Goal: Task Accomplishment & Management: Use online tool/utility

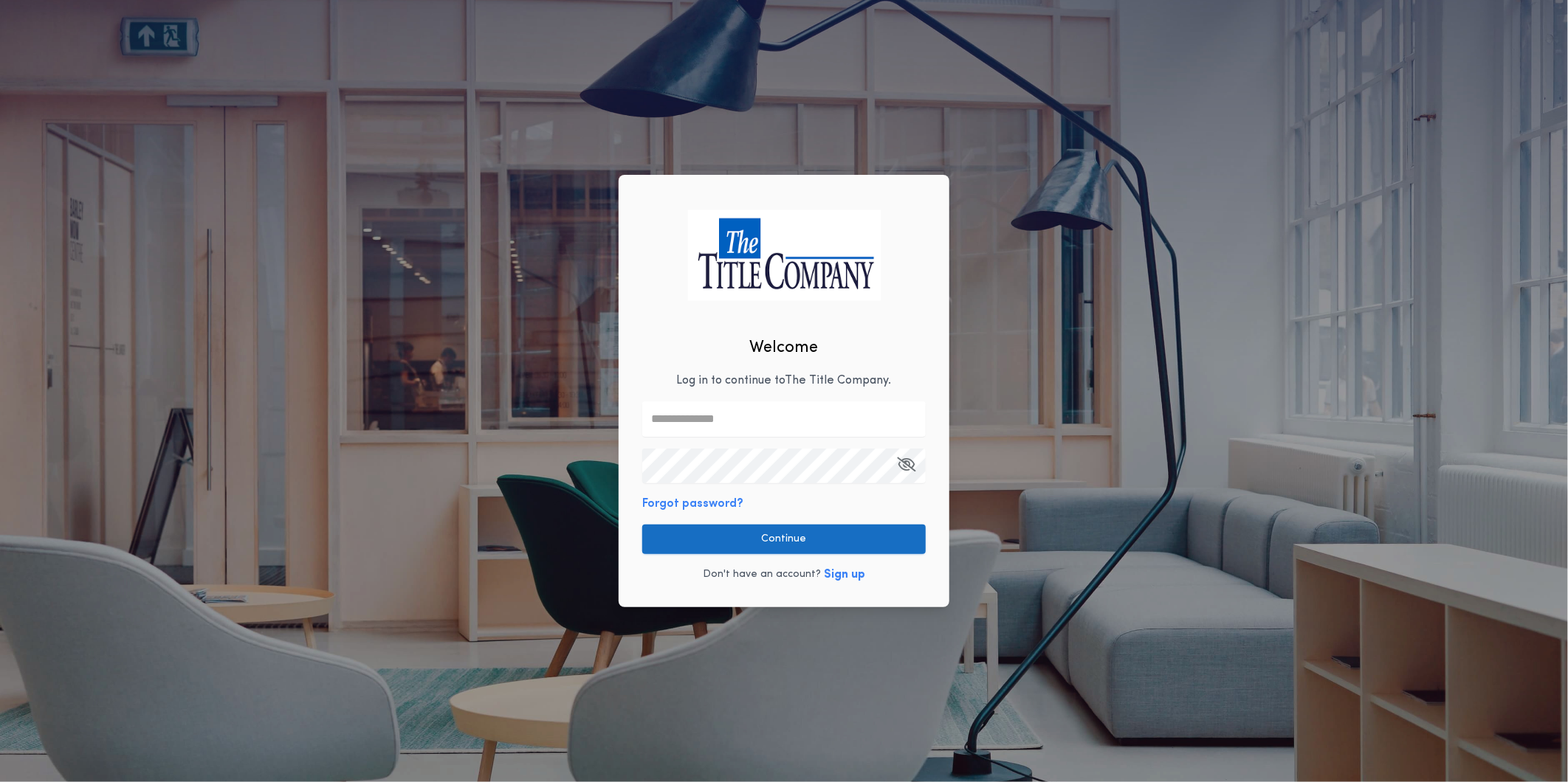
type input "**********"
click at [689, 546] on button "Continue" at bounding box center [783, 539] width 283 height 29
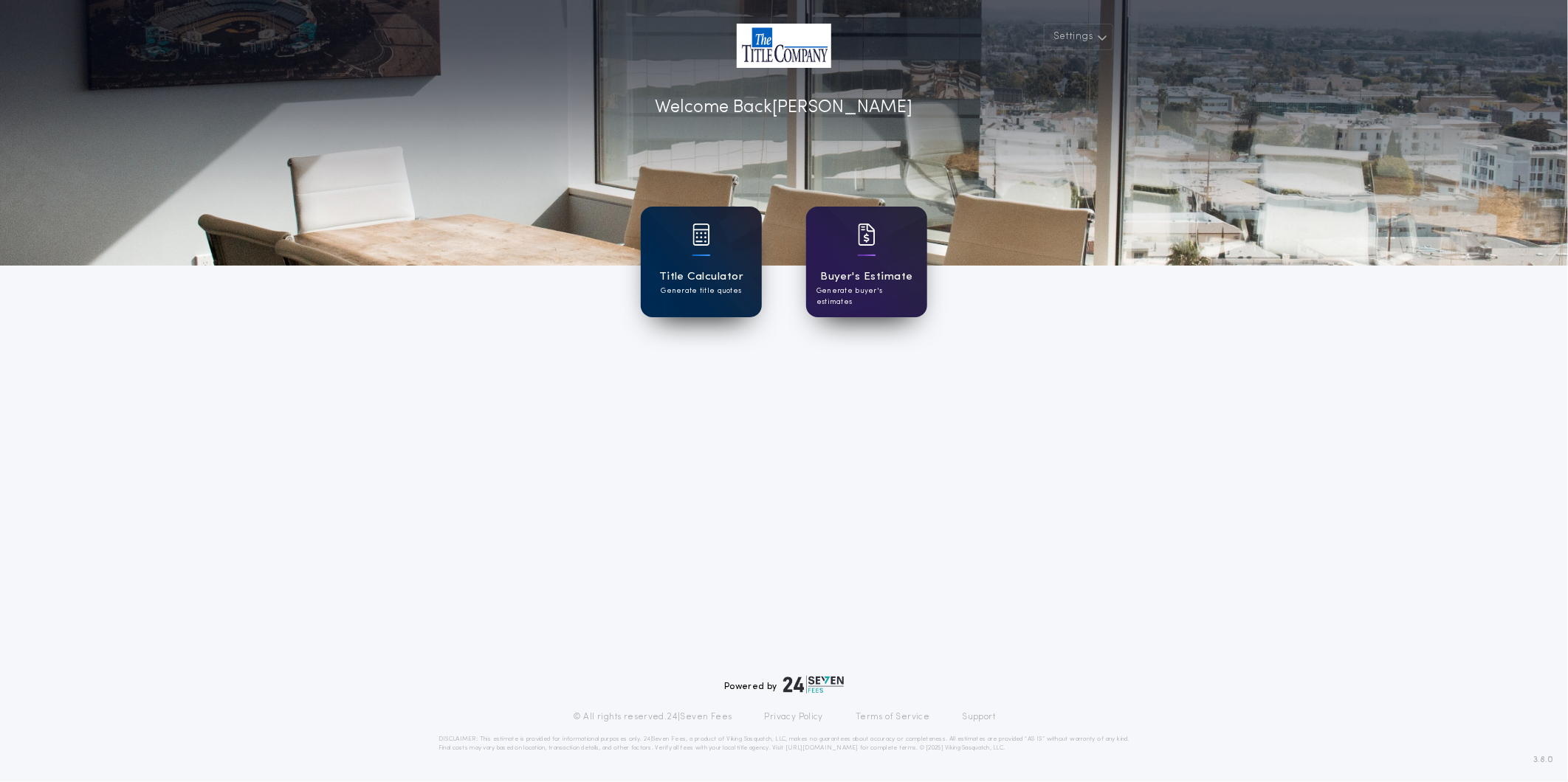
click at [761, 269] on div "Title Calculator Generate title quotes" at bounding box center [701, 261] width 121 height 110
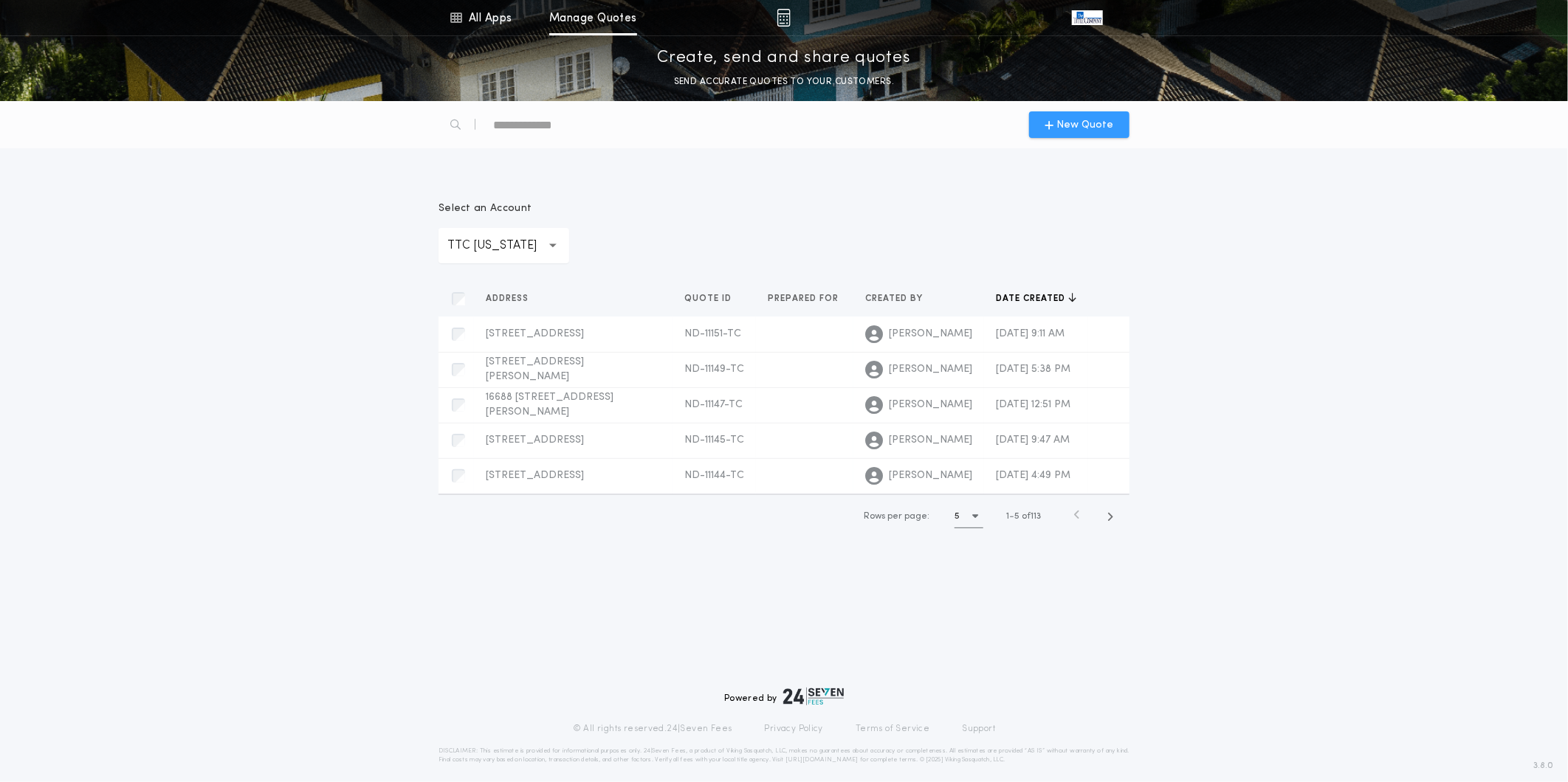
click at [1128, 122] on div "New Quote" at bounding box center [1079, 124] width 101 height 26
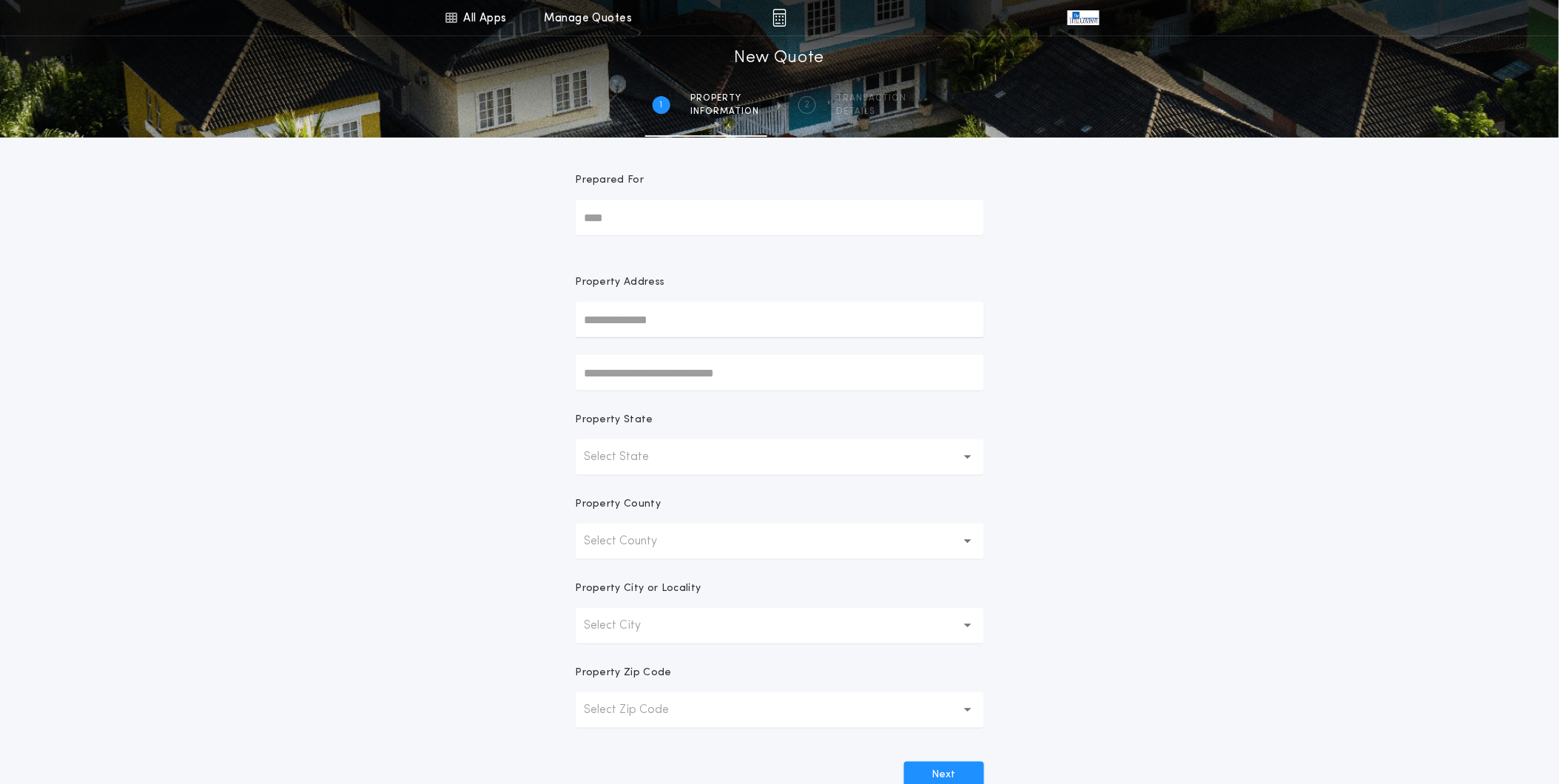
drag, startPoint x: 866, startPoint y: 327, endPoint x: 869, endPoint y: 320, distance: 7.6
click at [866, 327] on input "text" at bounding box center [780, 319] width 409 height 35
click at [772, 342] on button "[STREET_ADDRESS]" at bounding box center [780, 348] width 409 height 22
type input "**********"
click at [1162, 360] on div "**********" at bounding box center [779, 424] width 1559 height 847
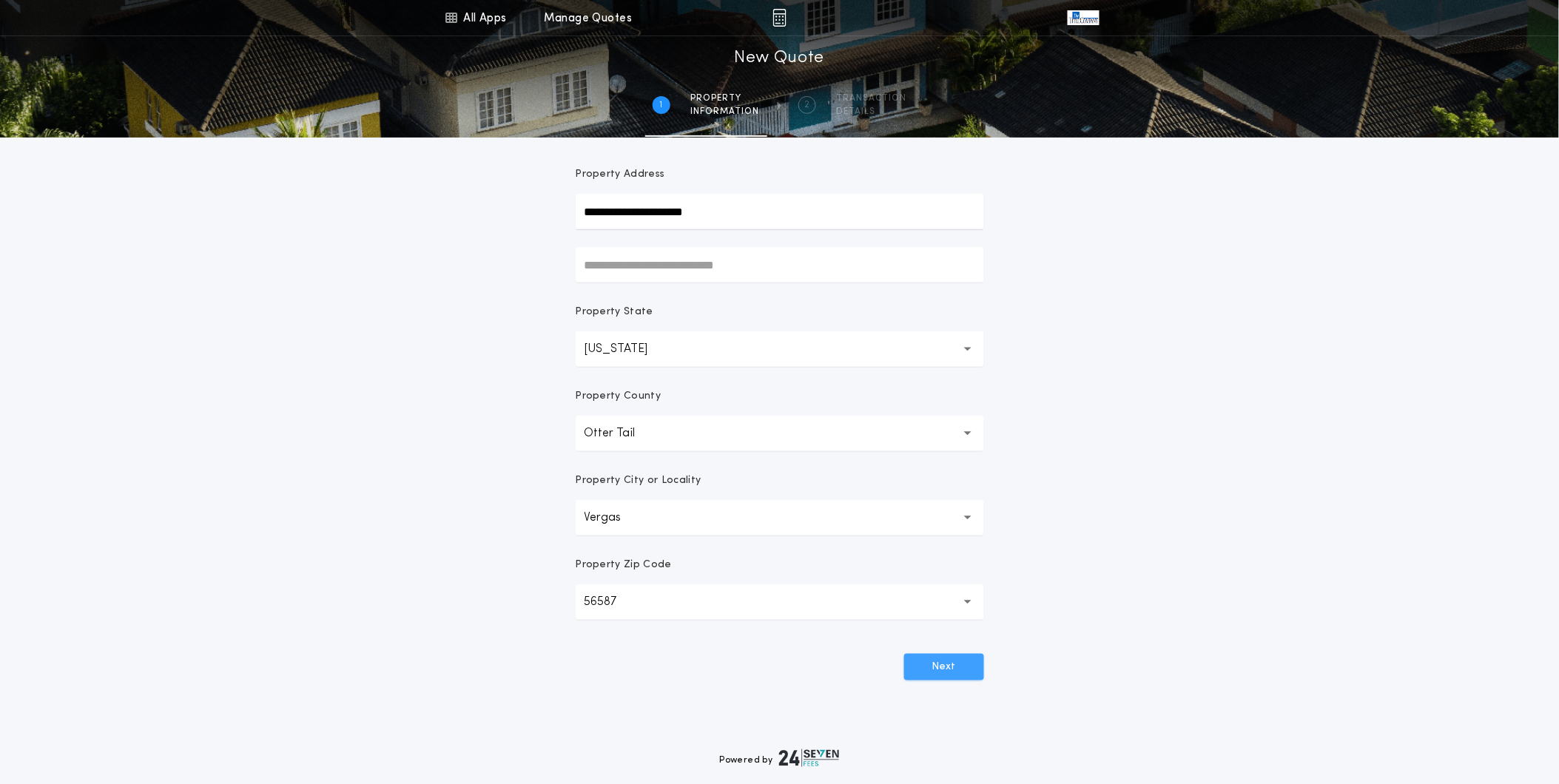
scroll to position [109, 0]
click at [933, 658] on button "Next" at bounding box center [944, 666] width 80 height 26
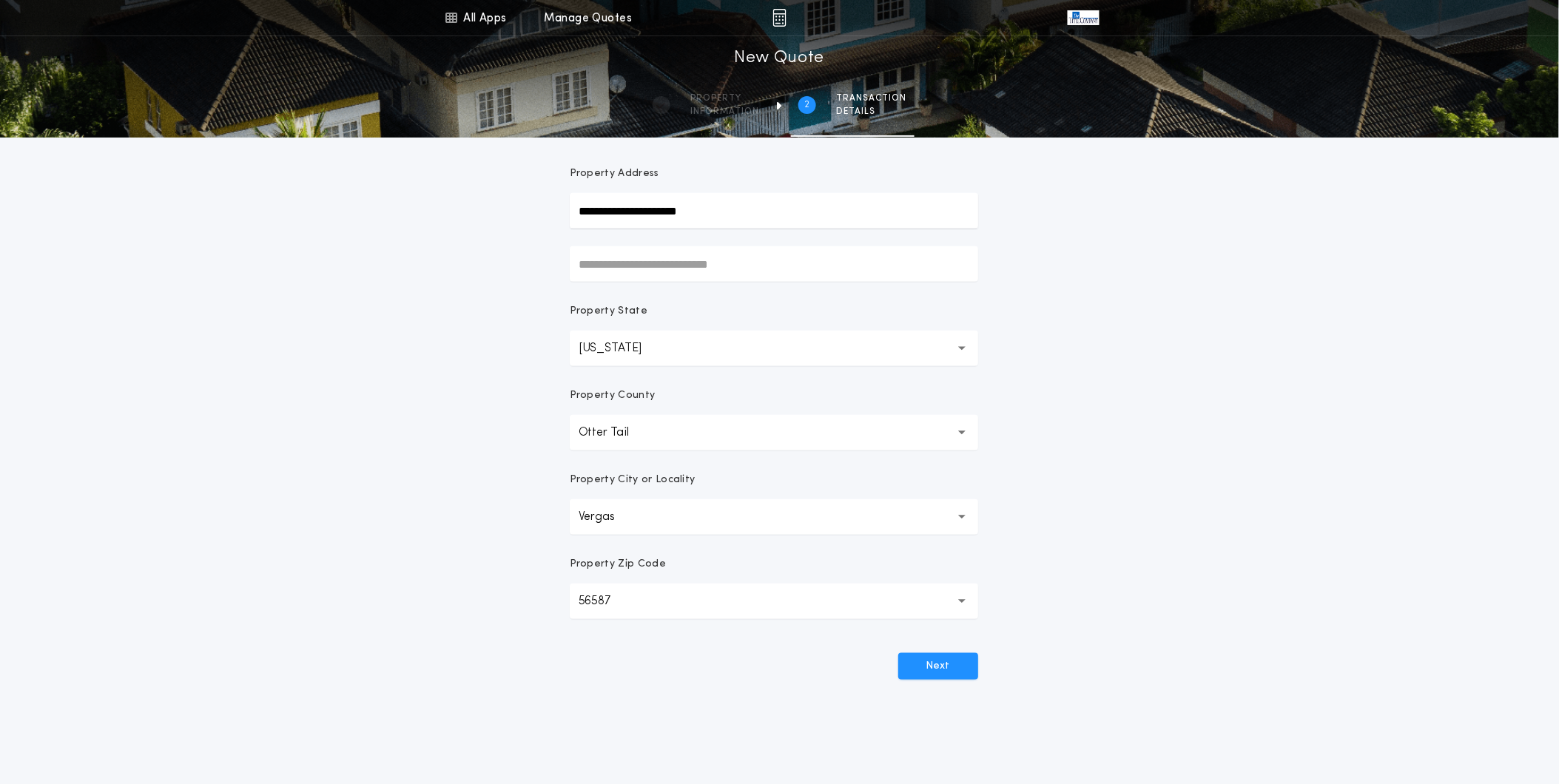
scroll to position [0, 0]
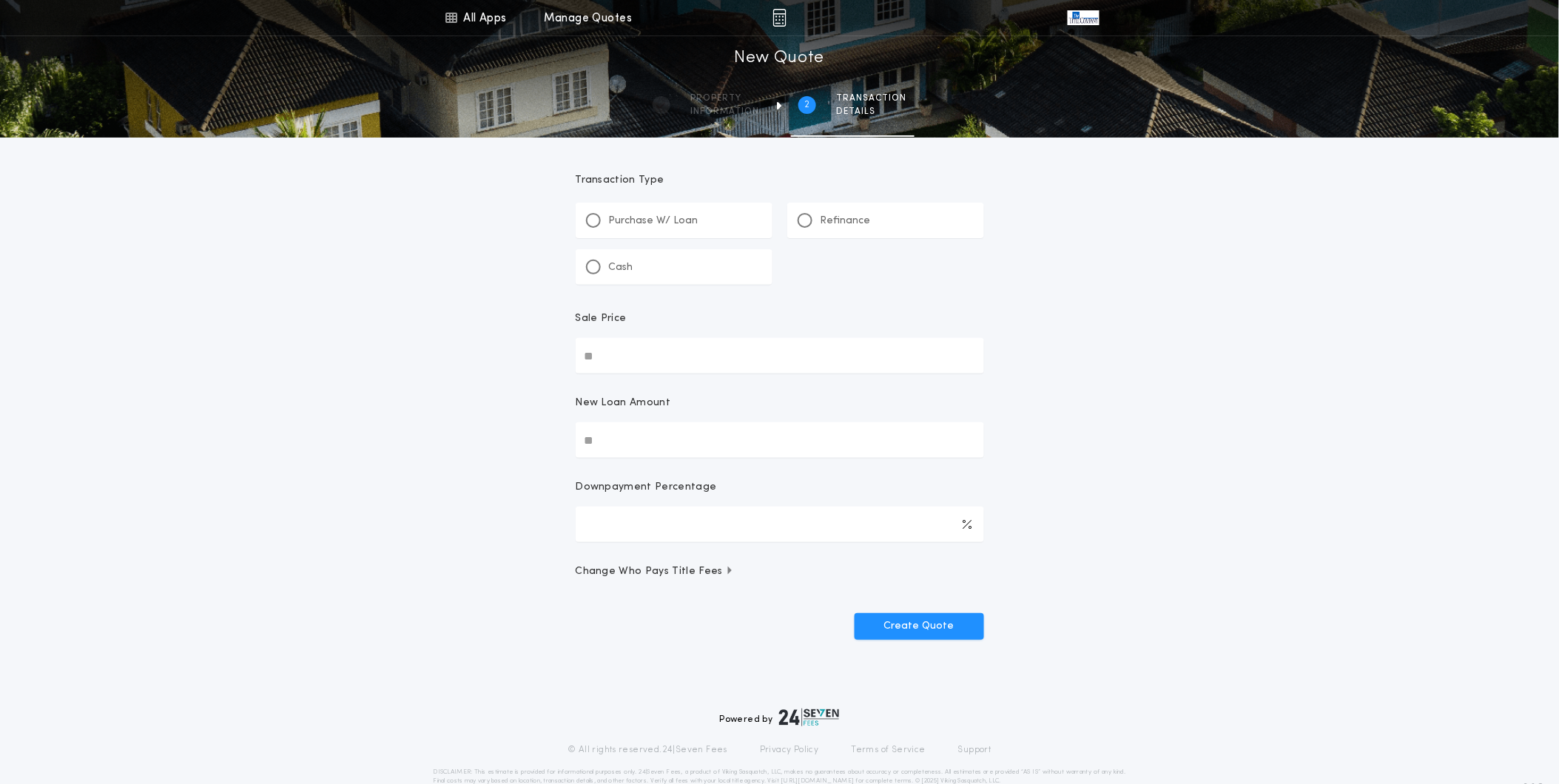
click at [826, 223] on p "Refinance" at bounding box center [845, 221] width 50 height 15
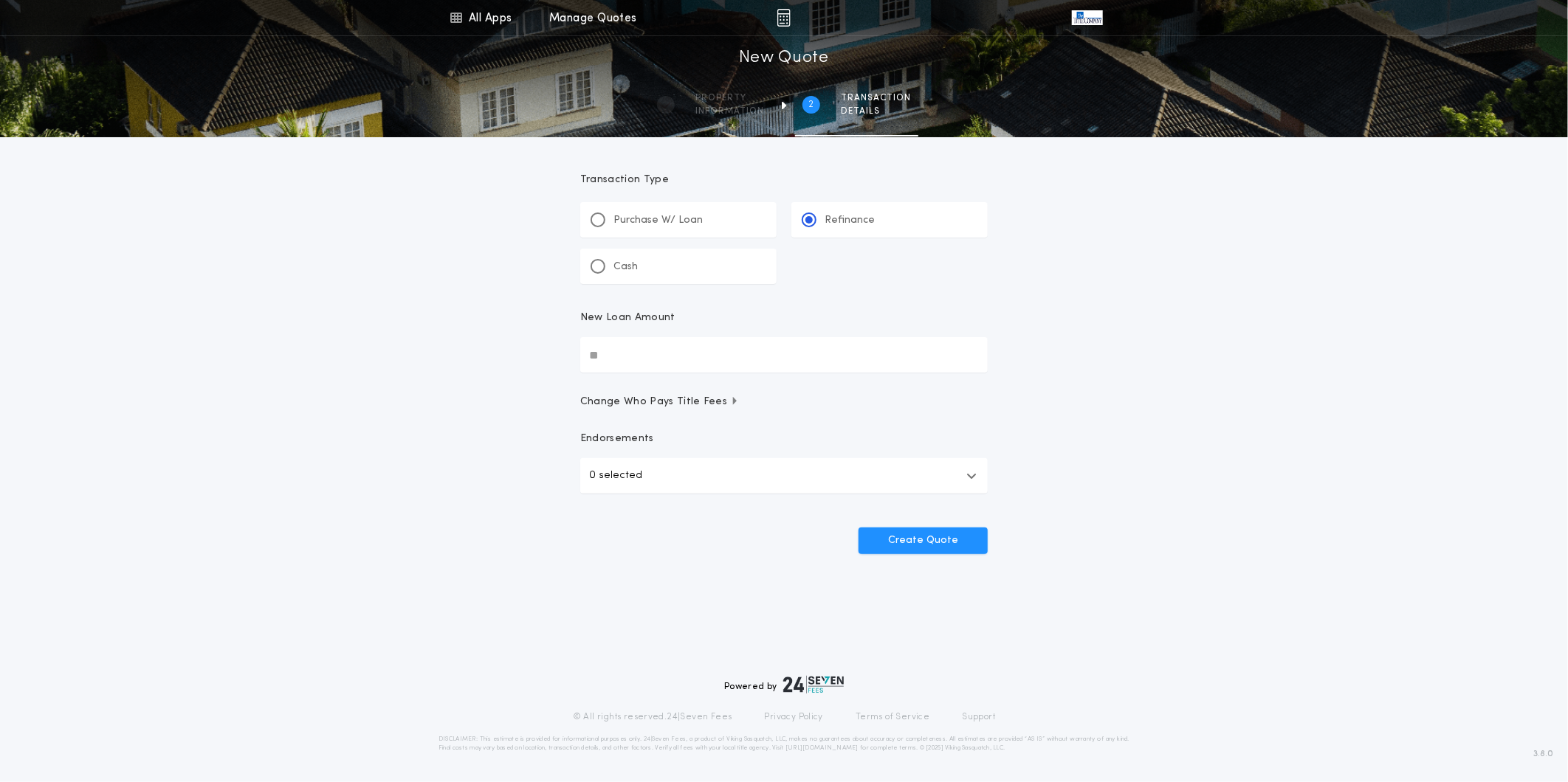
click at [688, 366] on input "New Loan Amount" at bounding box center [784, 354] width 408 height 35
drag, startPoint x: 837, startPoint y: 352, endPoint x: 439, endPoint y: 348, distance: 398.0
click at [439, 348] on div "All Apps Title Calculator Buyer's Estimate Menu All Apps Manage Quotes 2 /2 New…" at bounding box center [784, 305] width 1568 height 611
type input "********"
click at [910, 468] on button "0 selected" at bounding box center [784, 475] width 408 height 35
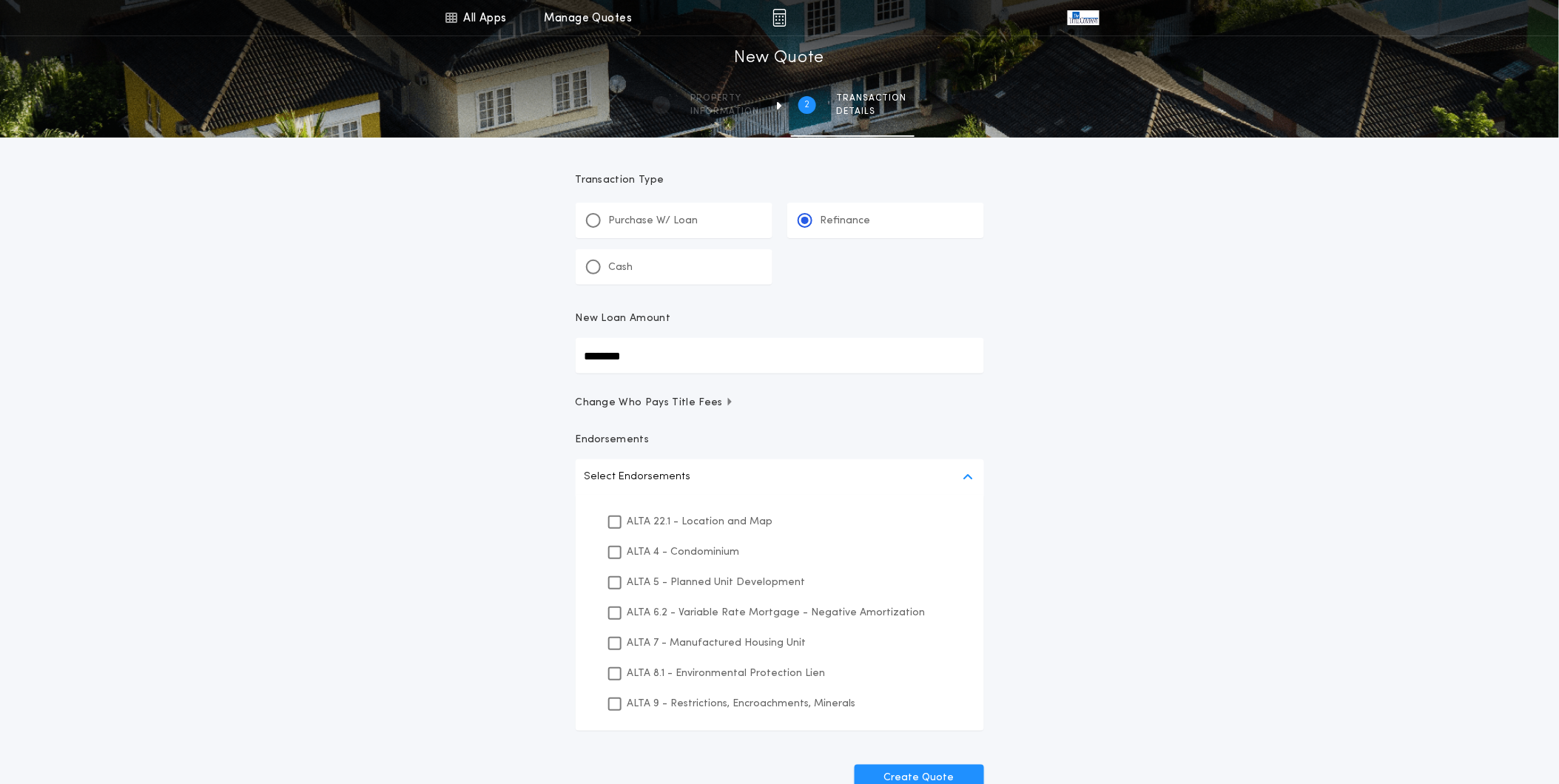
click at [720, 511] on div "ALTA 22.1 - Location and Map" at bounding box center [779, 521] width 373 height 30
drag, startPoint x: 702, startPoint y: 669, endPoint x: 709, endPoint y: 713, distance: 44.6
click at [703, 669] on p "ALTA 8.1 - Environmental Protection Lien" at bounding box center [726, 673] width 198 height 16
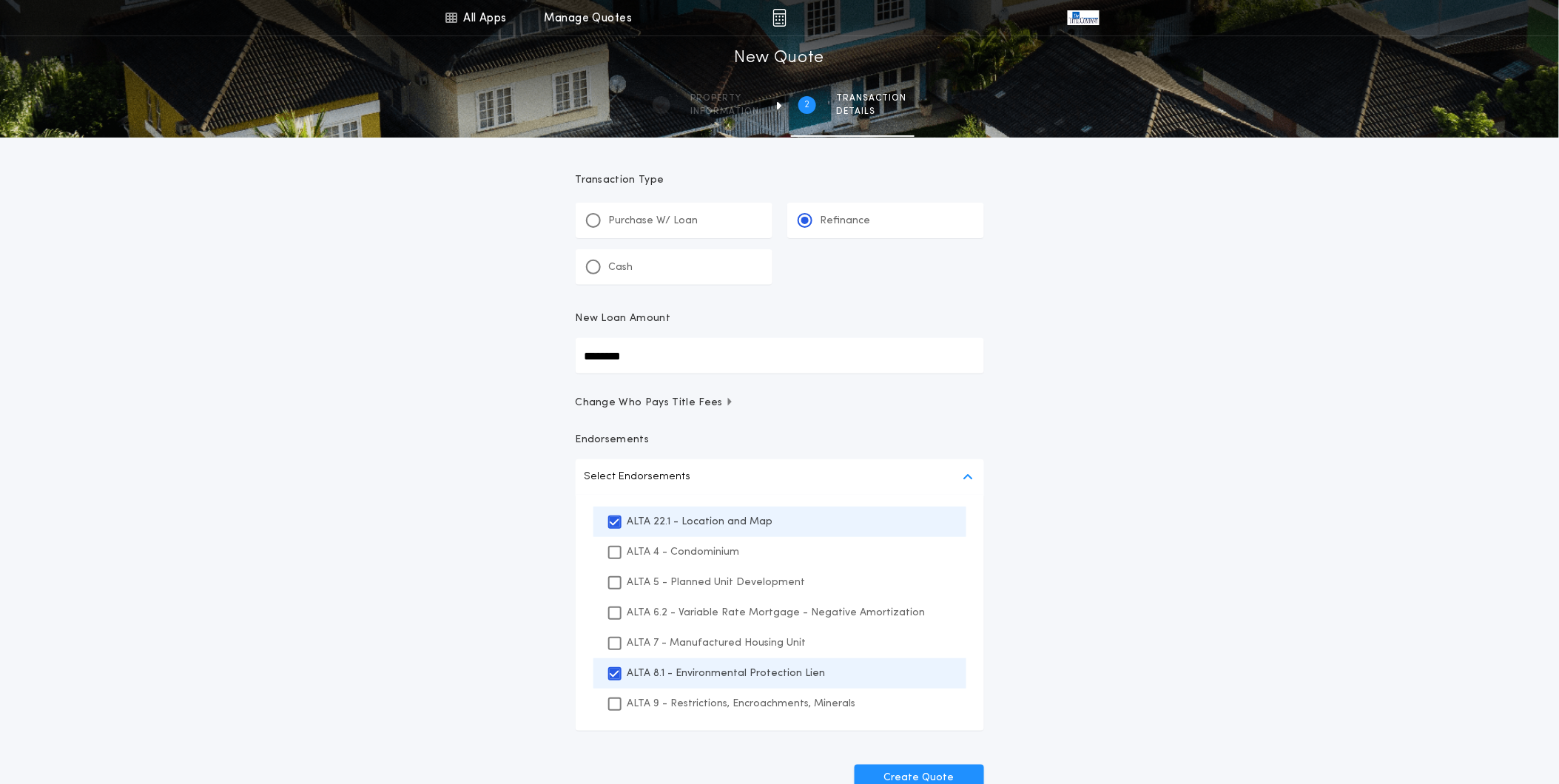
click at [714, 709] on p "ALTA 9 - Restrictions, Encroachments, Minerals" at bounding box center [742, 703] width 229 height 16
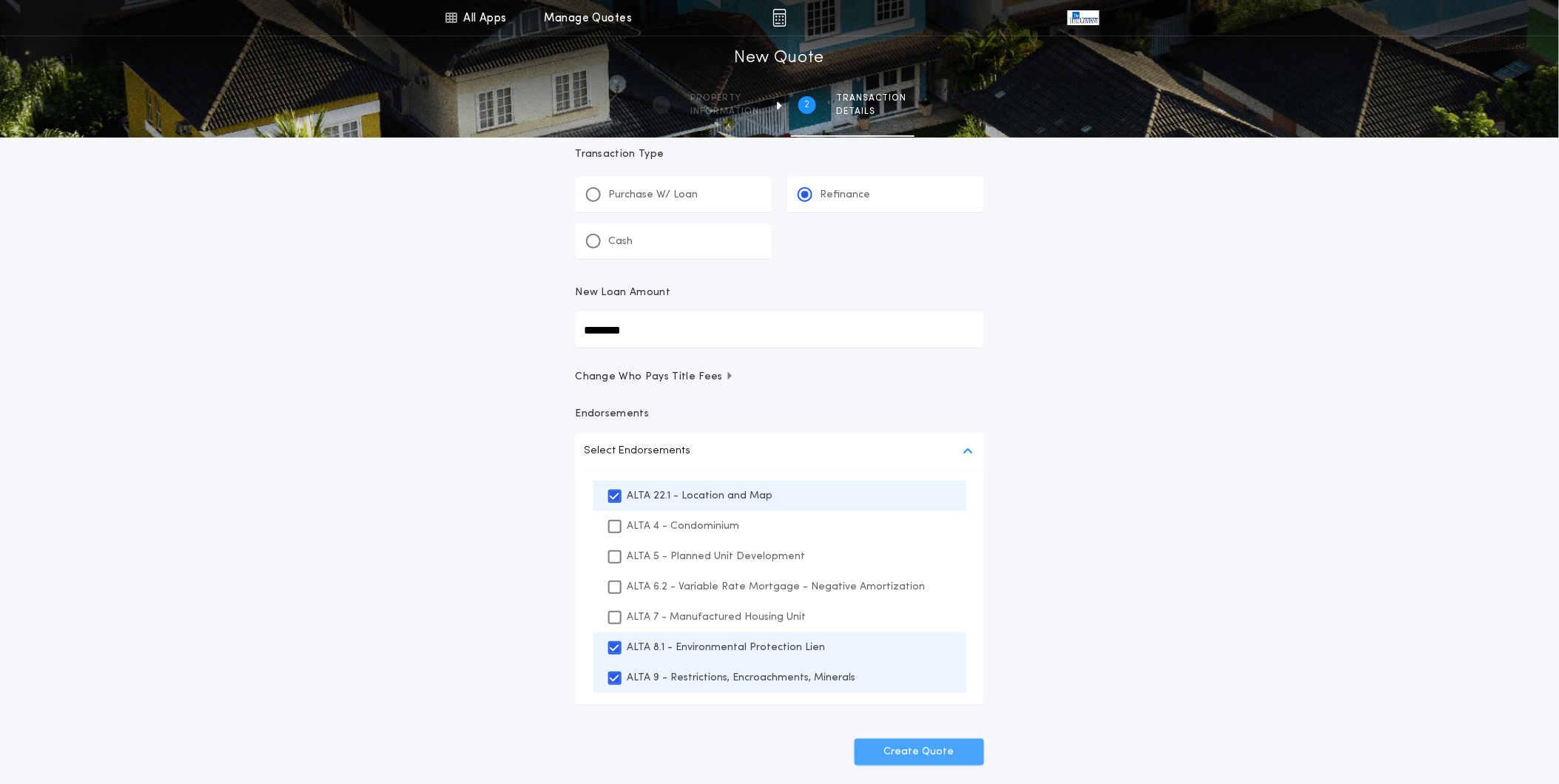
scroll to position [26, 0]
click at [921, 747] on button "Create Quote" at bounding box center [919, 751] width 129 height 26
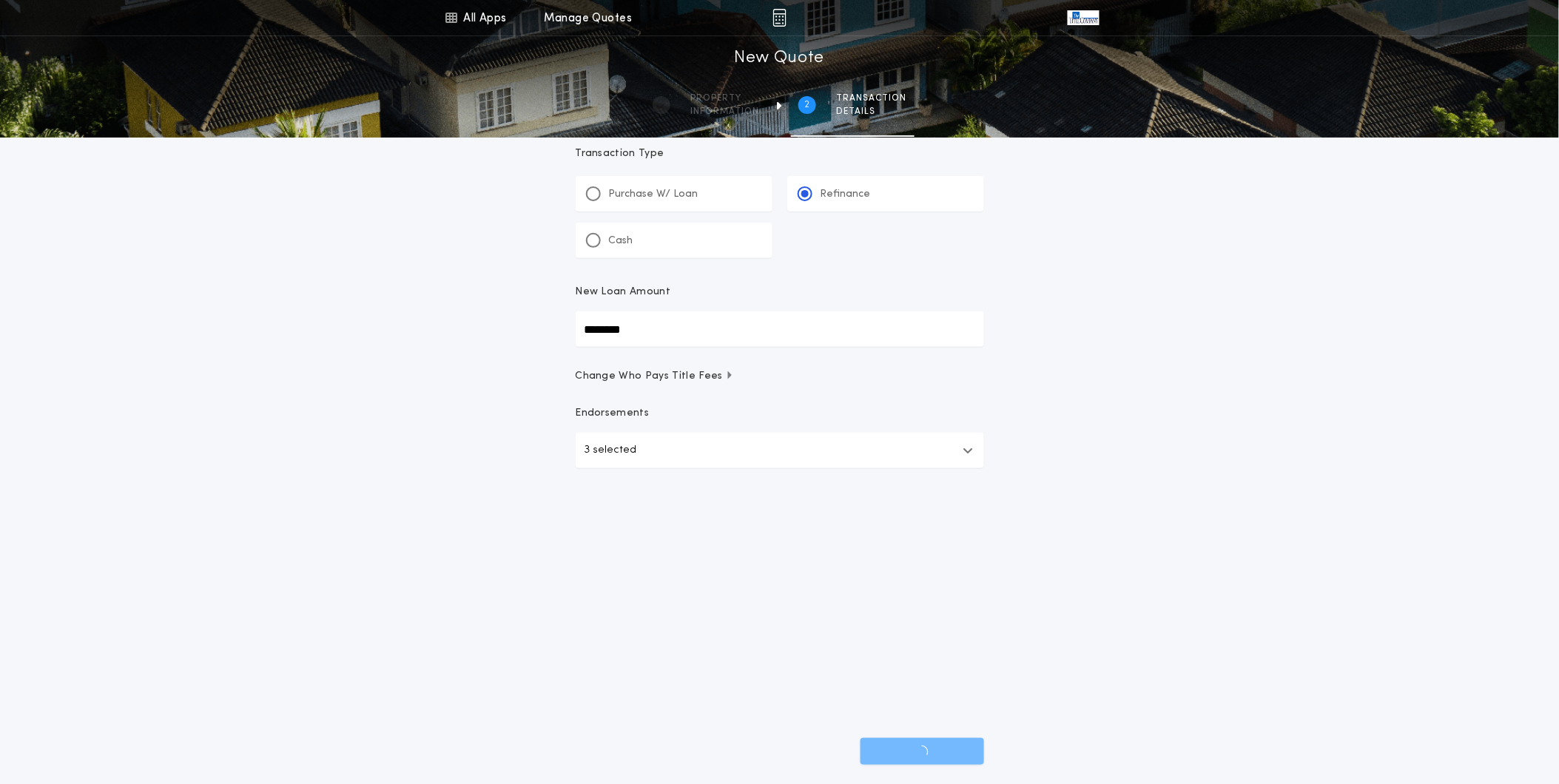
scroll to position [0, 0]
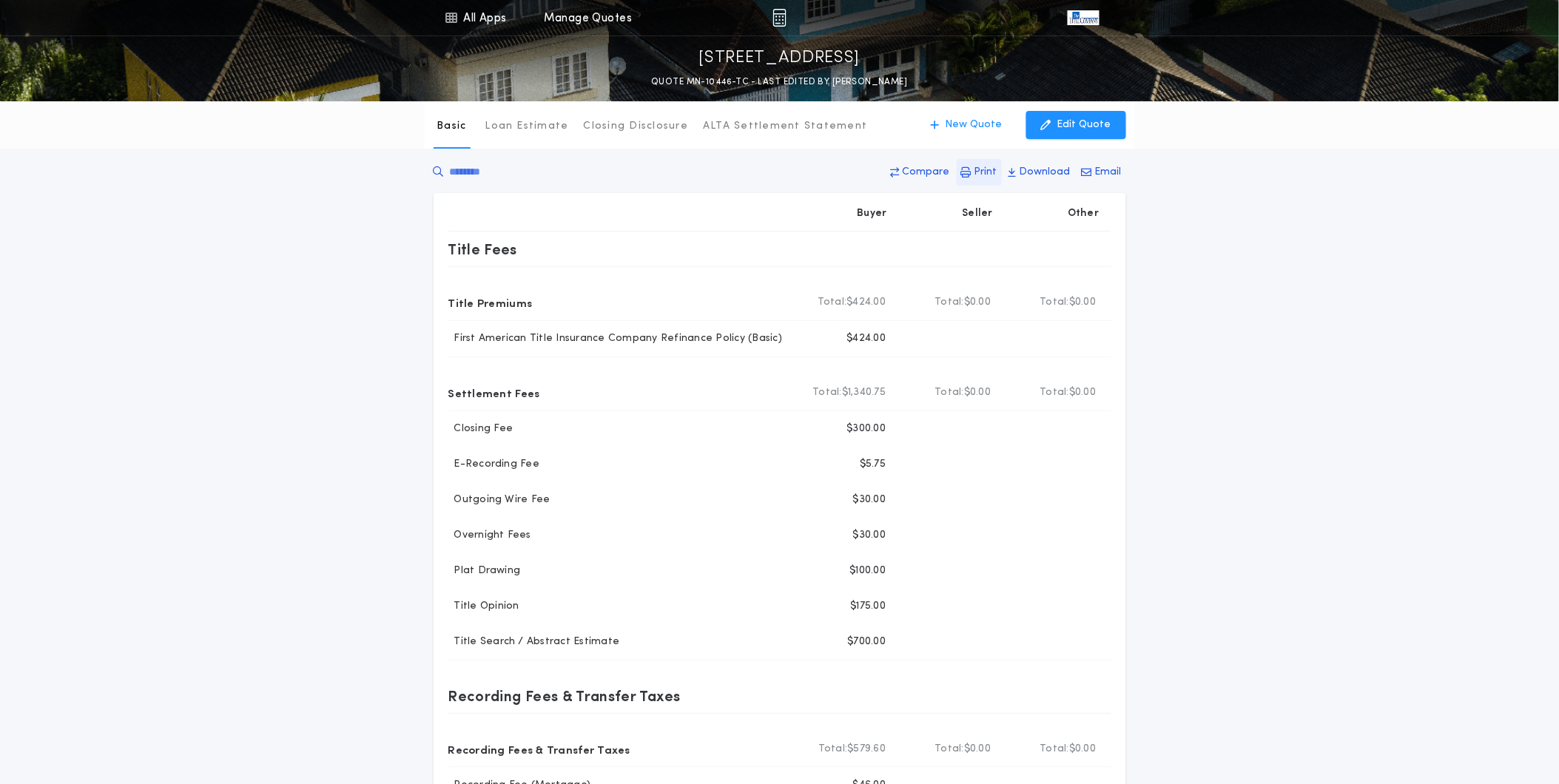
click at [977, 172] on button "Print" at bounding box center [979, 172] width 45 height 26
click at [1084, 127] on p "Edit Quote" at bounding box center [1085, 125] width 54 height 15
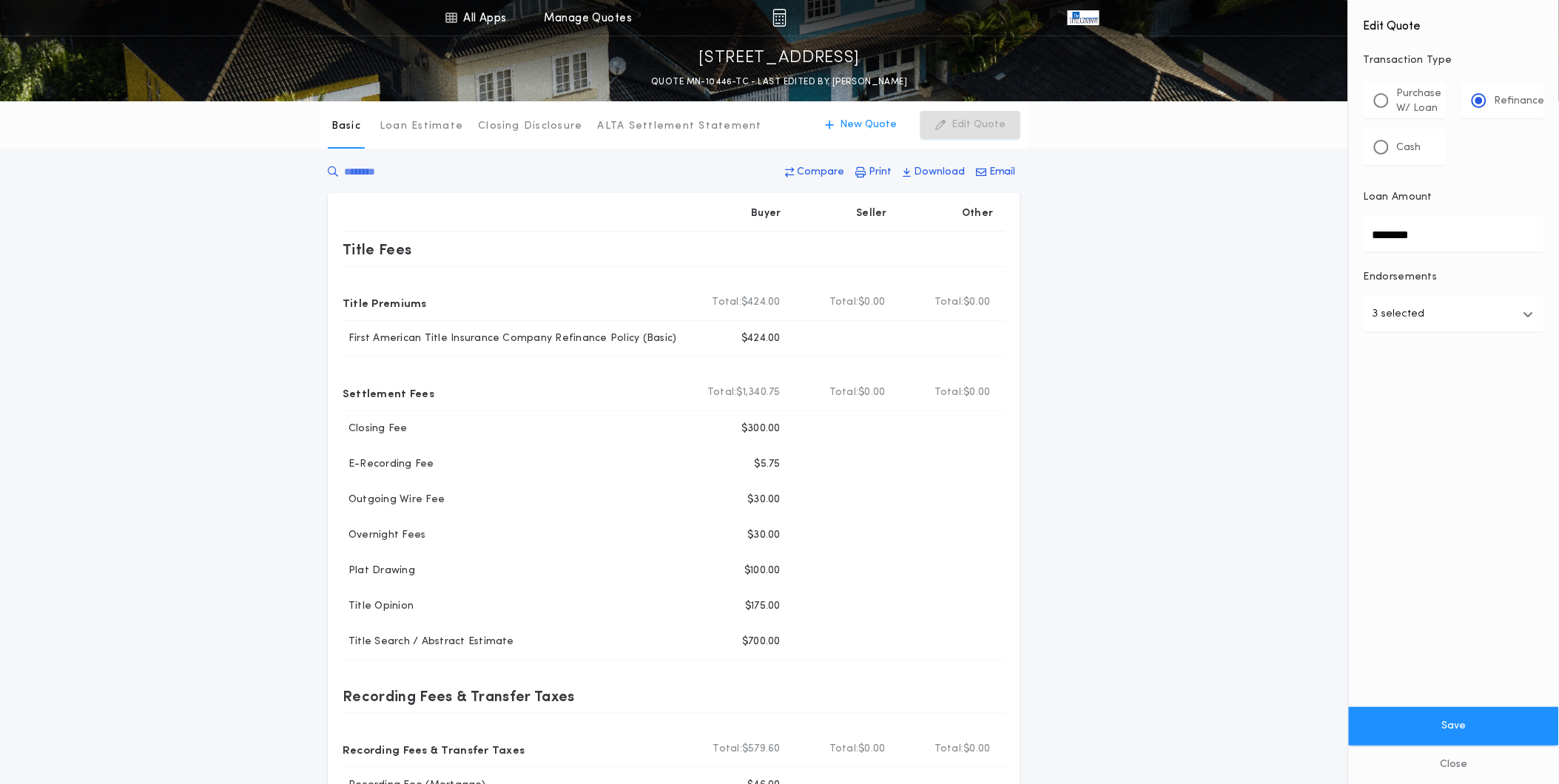
drag, startPoint x: 1551, startPoint y: 318, endPoint x: 1534, endPoint y: 320, distance: 17.1
click at [1550, 318] on div "Edit Quote Transaction Type ********* Purchase W/ Loan Refinance Cash Loan Amou…" at bounding box center [1454, 219] width 210 height 439
click at [1534, 320] on button "3 selected" at bounding box center [1454, 314] width 181 height 35
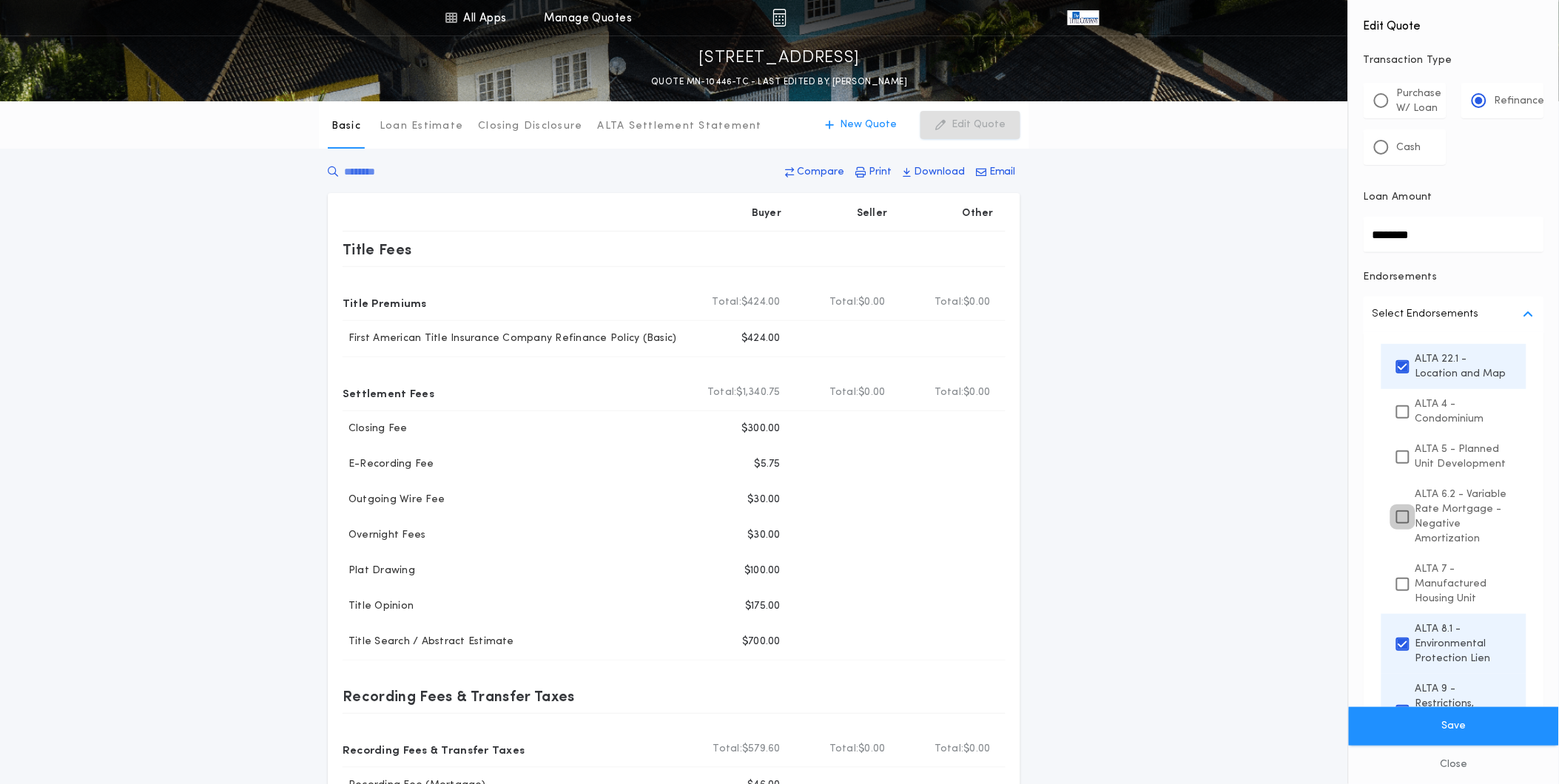
click at [1408, 522] on div at bounding box center [1403, 517] width 11 height 11
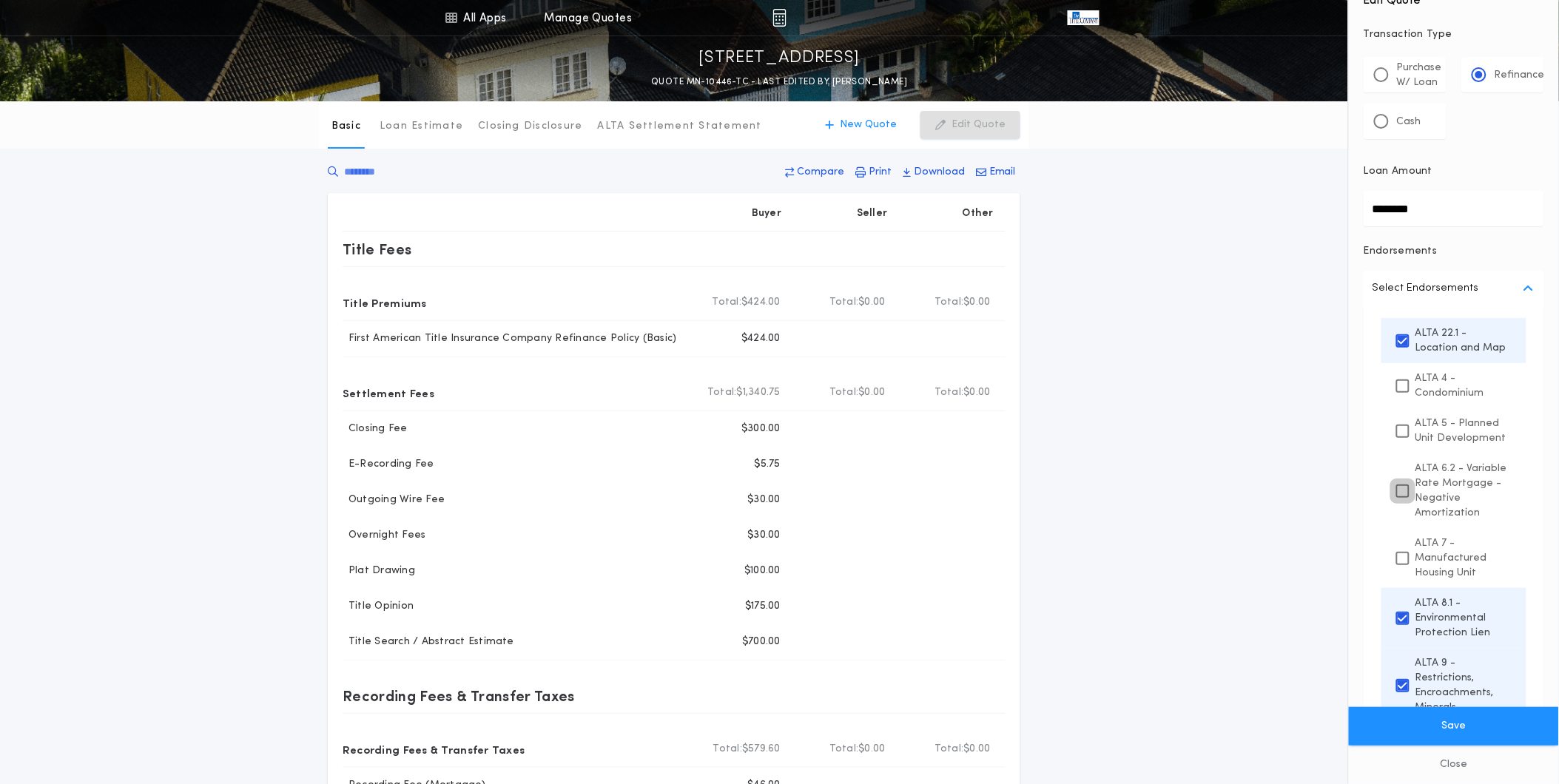
scroll to position [26, 0]
click at [1399, 496] on icon at bounding box center [1403, 491] width 9 height 11
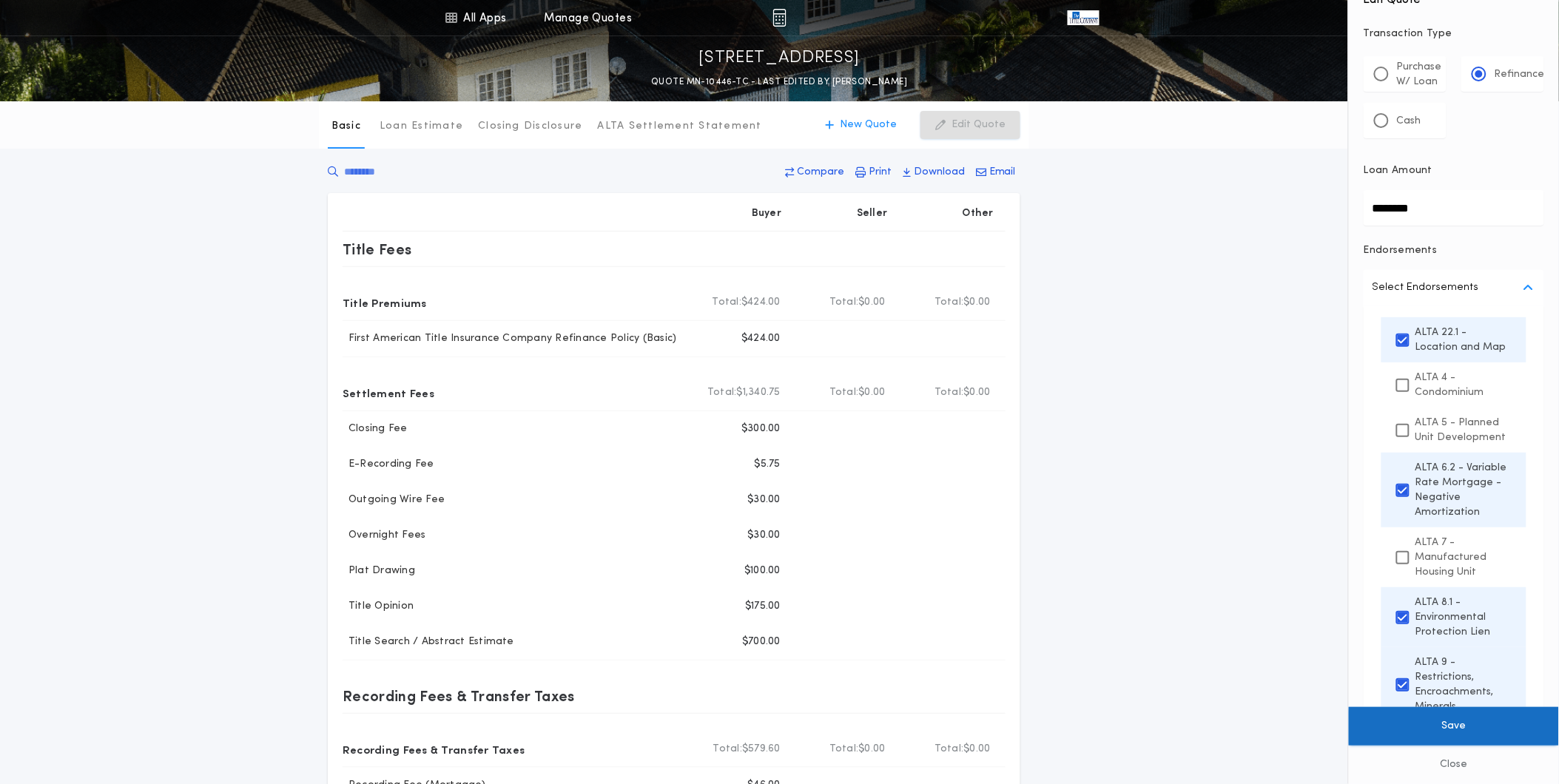
click at [1454, 719] on button "Save" at bounding box center [1454, 726] width 210 height 38
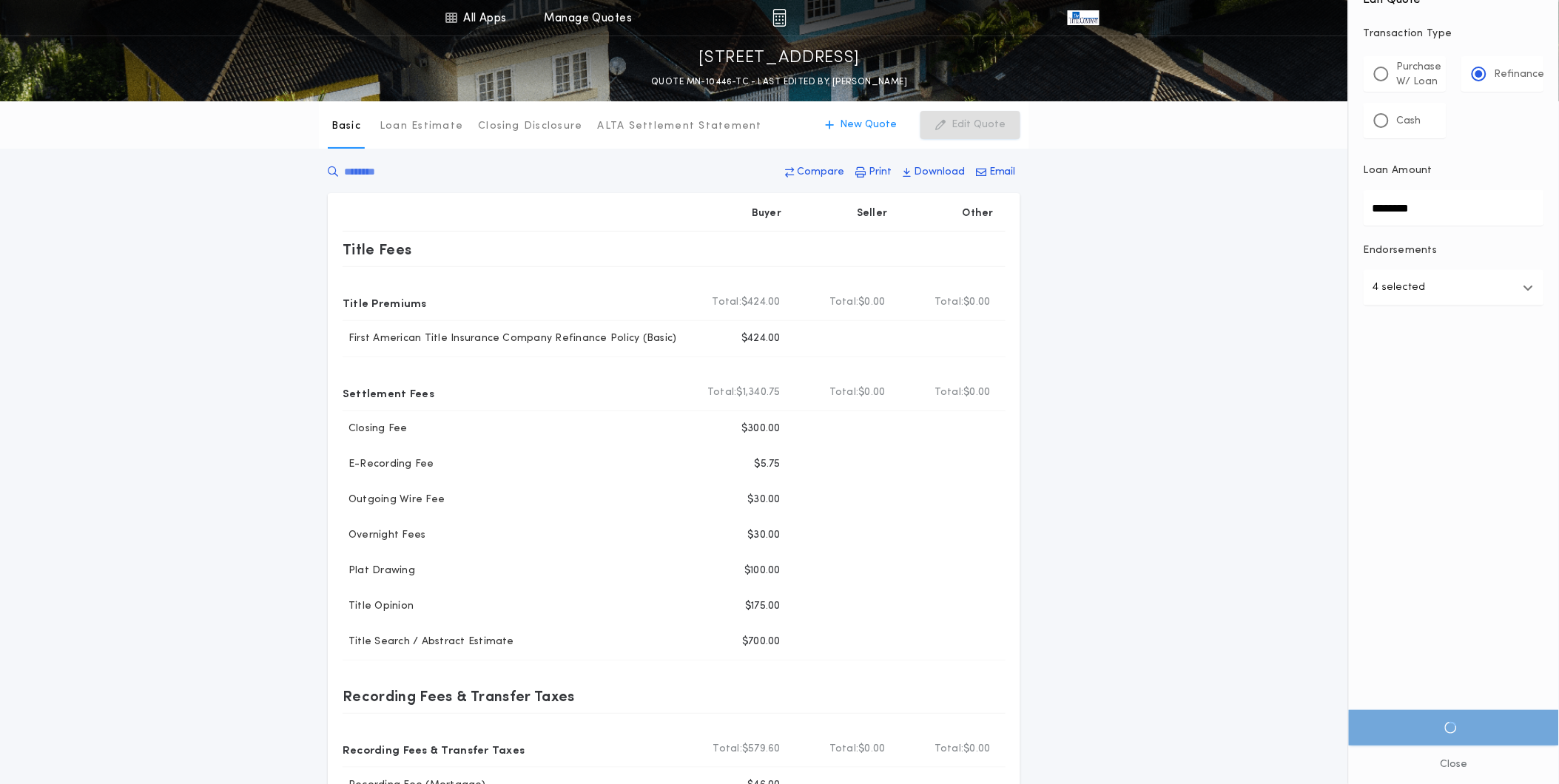
scroll to position [0, 0]
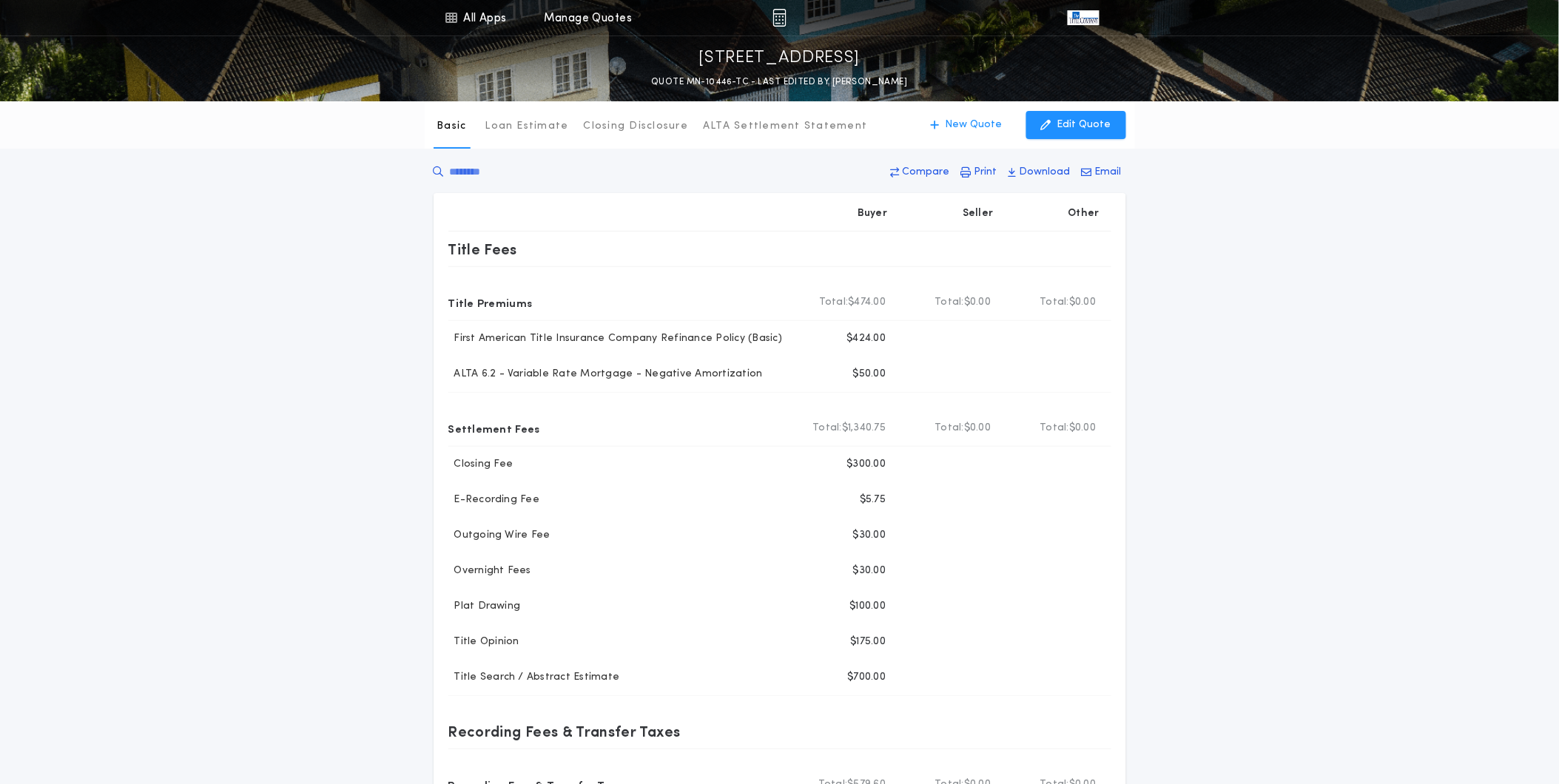
click at [157, 407] on div "Basic Loan Estimate Closing Disclosure ALTA Settlement Statement Basic New Quot…" at bounding box center [779, 561] width 1559 height 919
